Goal: Register for event/course

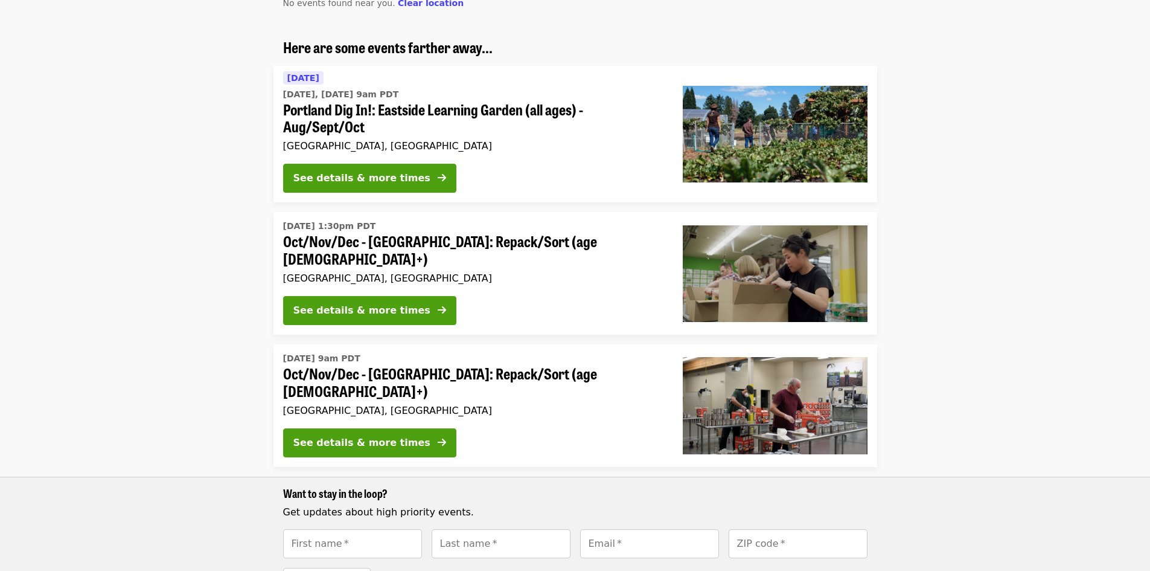
scroll to position [121, 0]
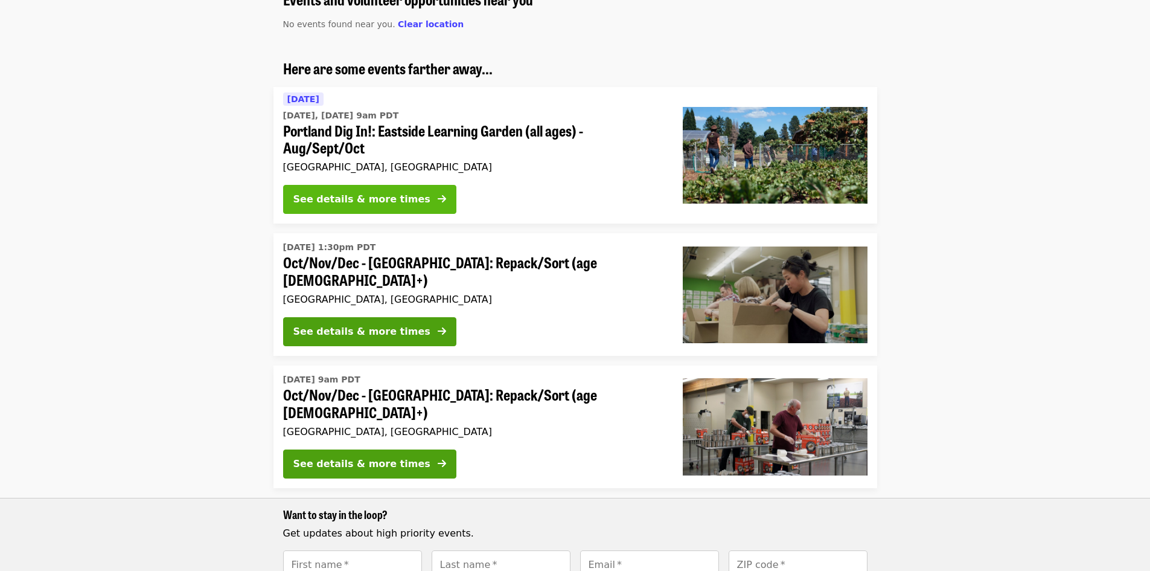
click at [336, 202] on div "See details & more times" at bounding box center [362, 199] width 137 height 14
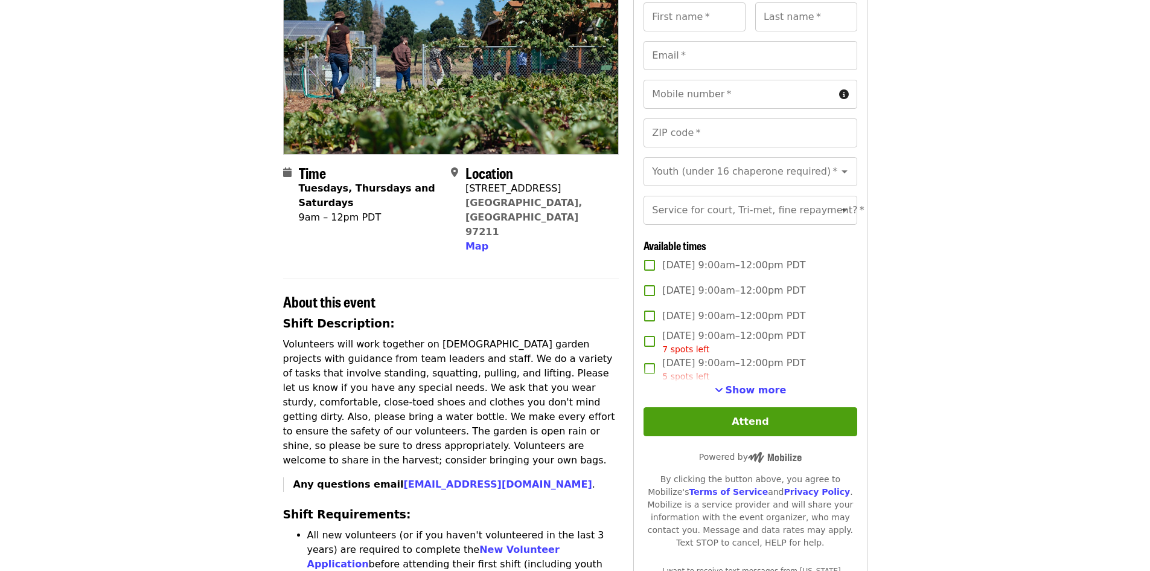
scroll to position [181, 0]
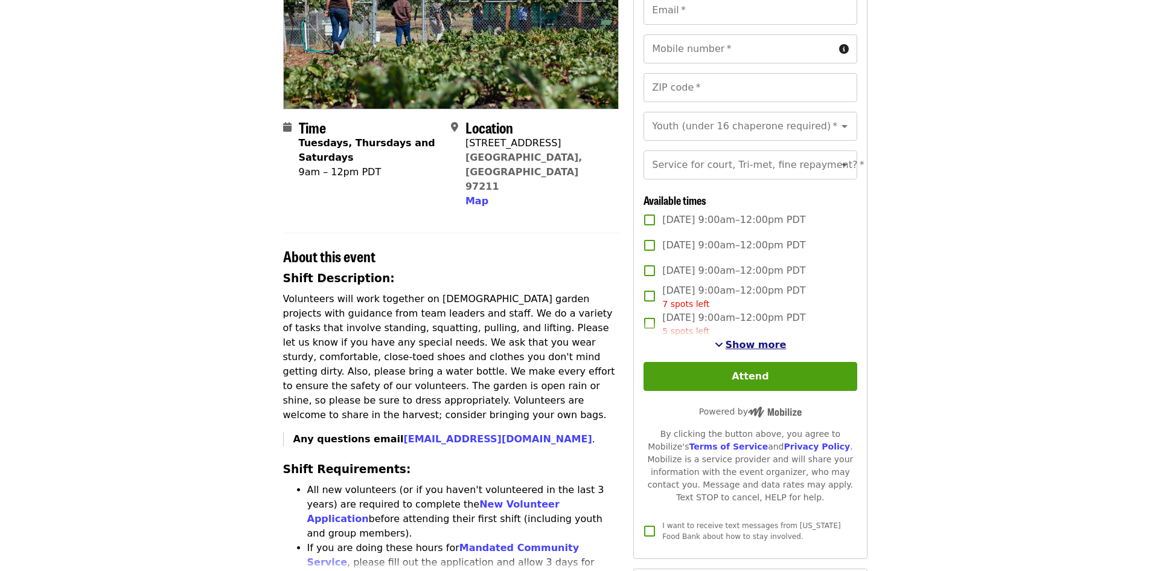
click at [775, 350] on span "Show more" at bounding box center [756, 344] width 61 height 11
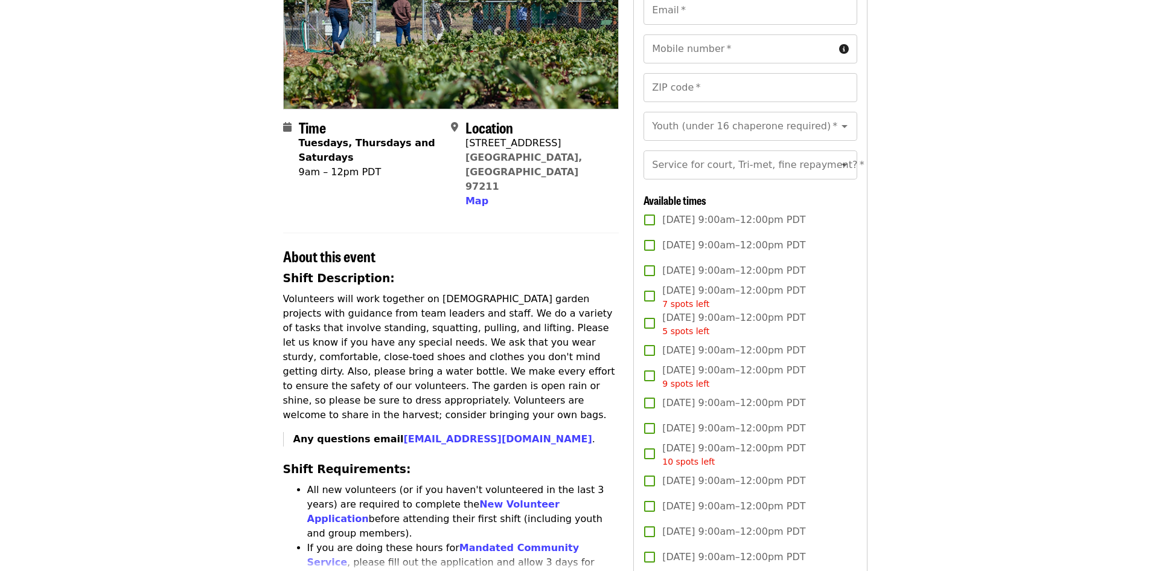
drag, startPoint x: 991, startPoint y: 400, endPoint x: 989, endPoint y: 408, distance: 8.6
click at [991, 400] on article "Portland Dig In!: [GEOGRAPHIC_DATA] (all ages) - Aug/Sept/Oct Highest Priority …" at bounding box center [575, 561] width 1150 height 1378
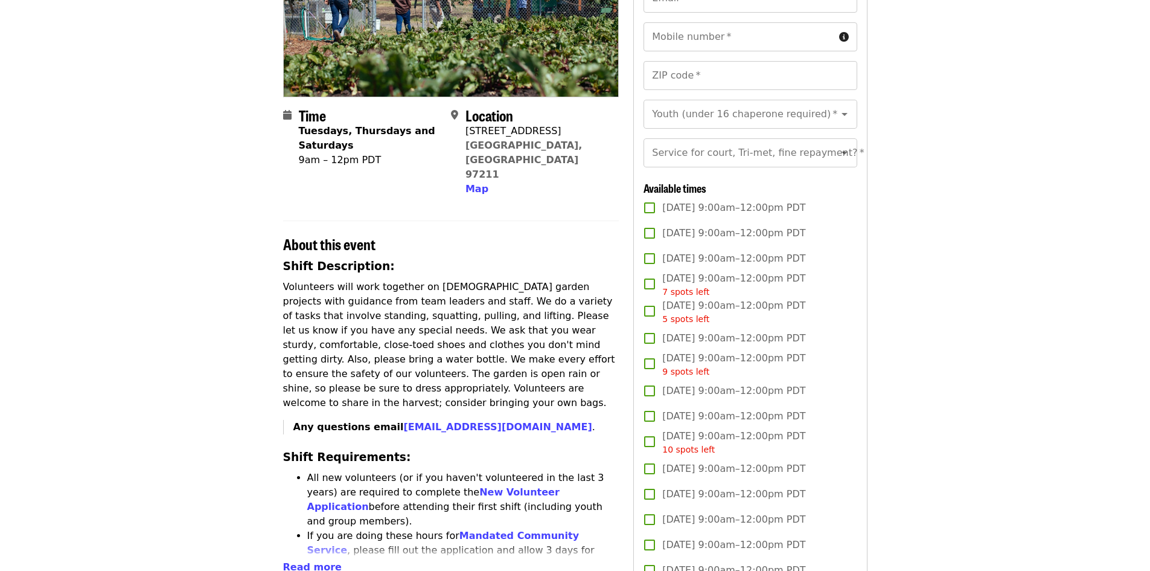
scroll to position [60, 0]
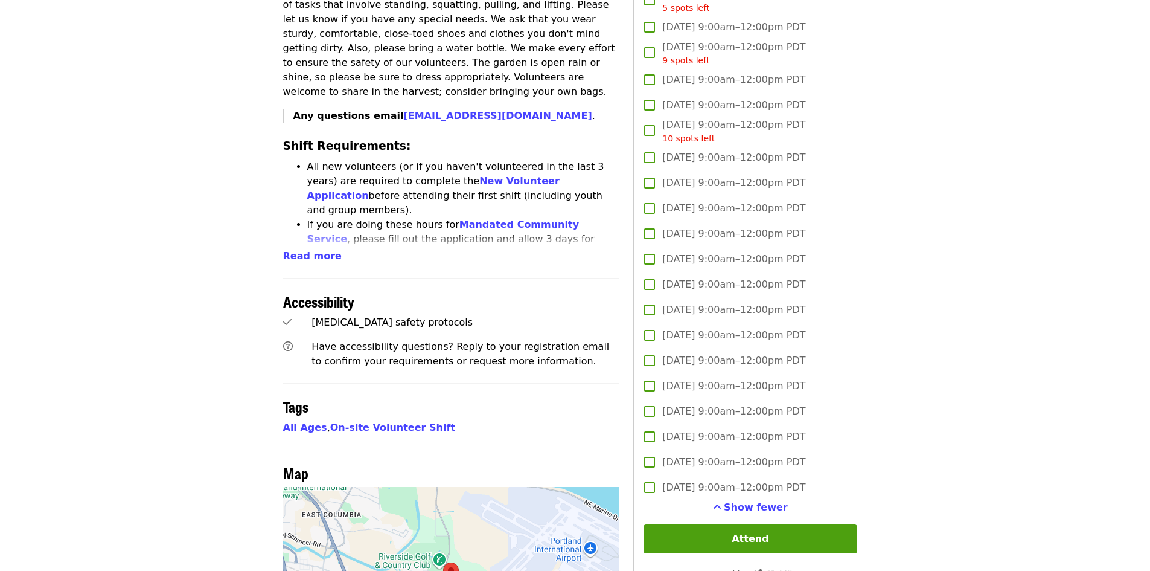
scroll to position [483, 0]
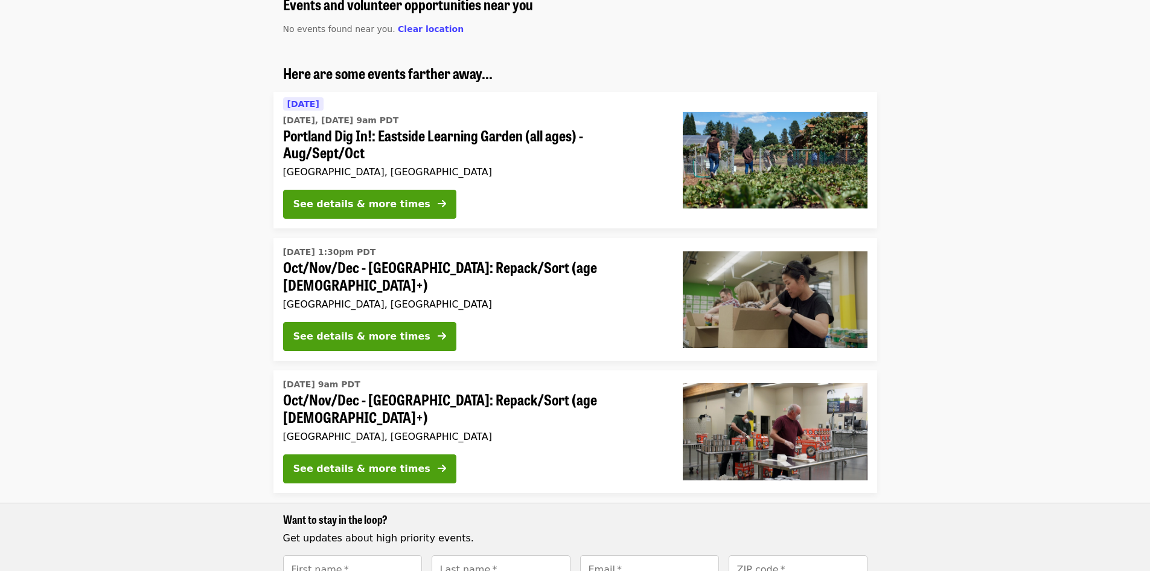
scroll to position [121, 0]
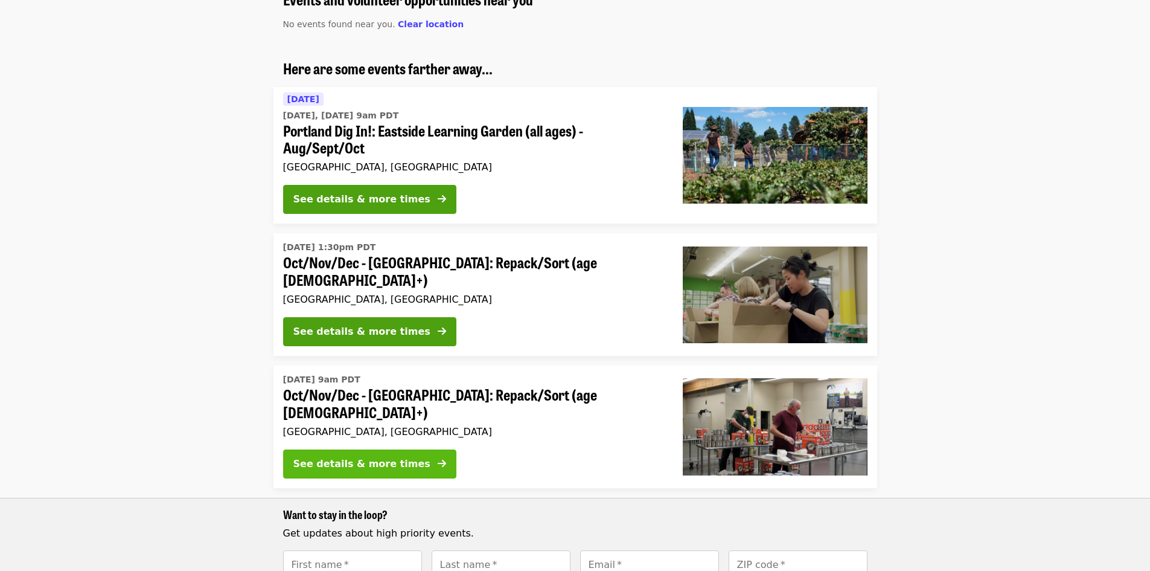
click at [355, 457] on div "See details & more times" at bounding box center [362, 464] width 137 height 14
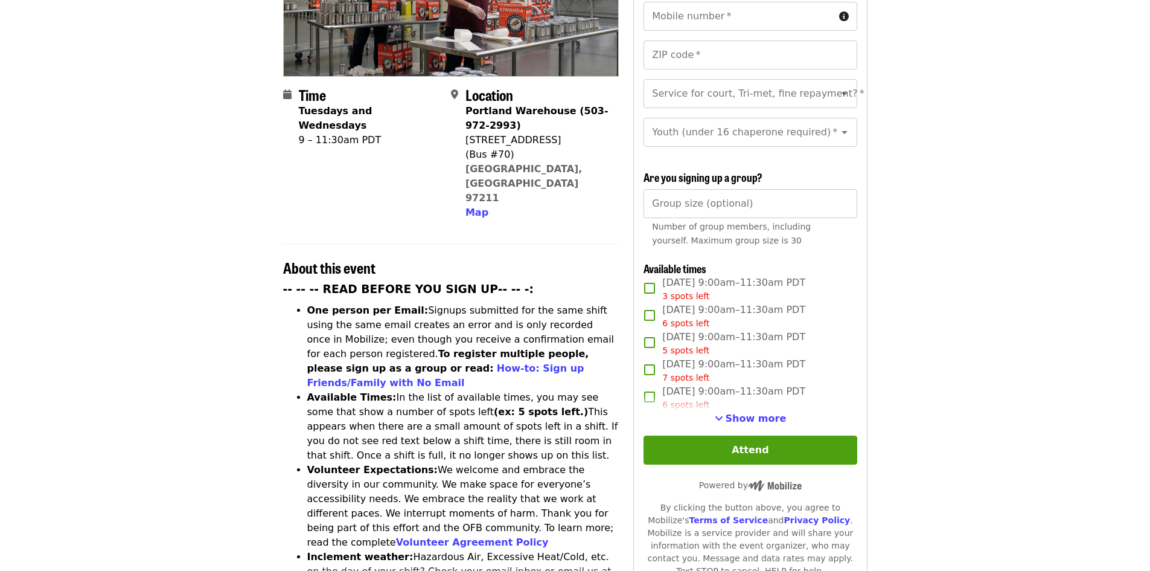
scroll to position [242, 0]
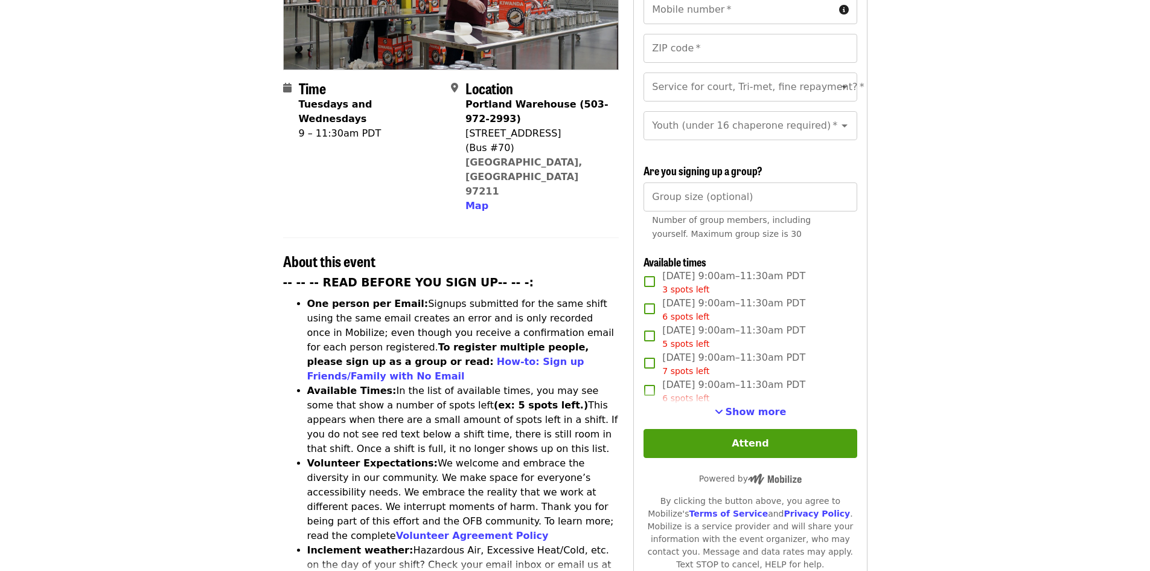
click at [757, 410] on span "Show more" at bounding box center [756, 411] width 61 height 11
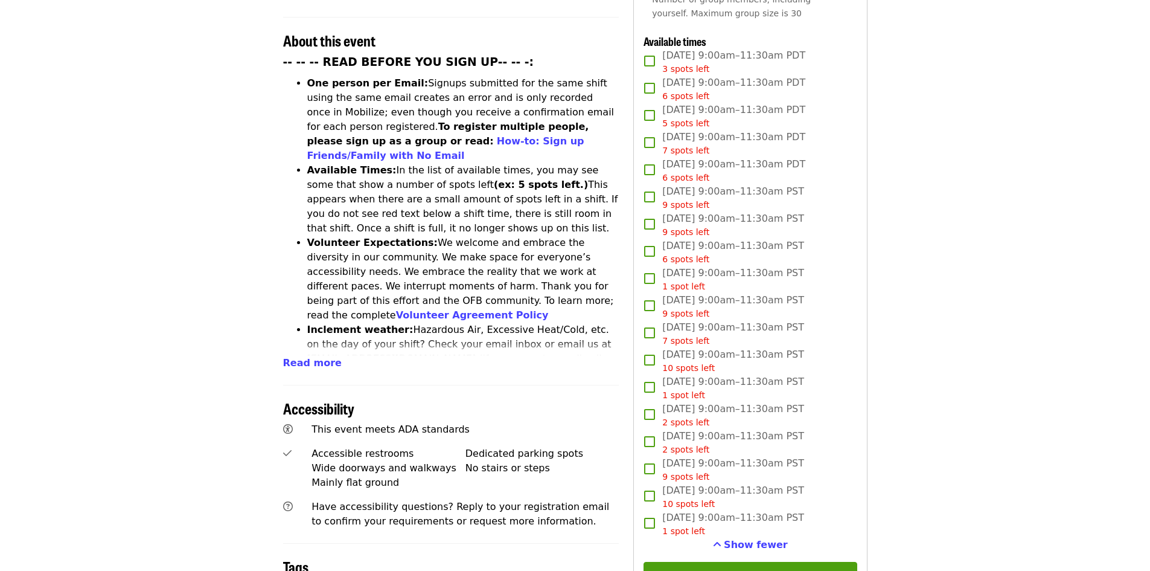
scroll to position [483, 0]
